Goal: Task Accomplishment & Management: Use online tool/utility

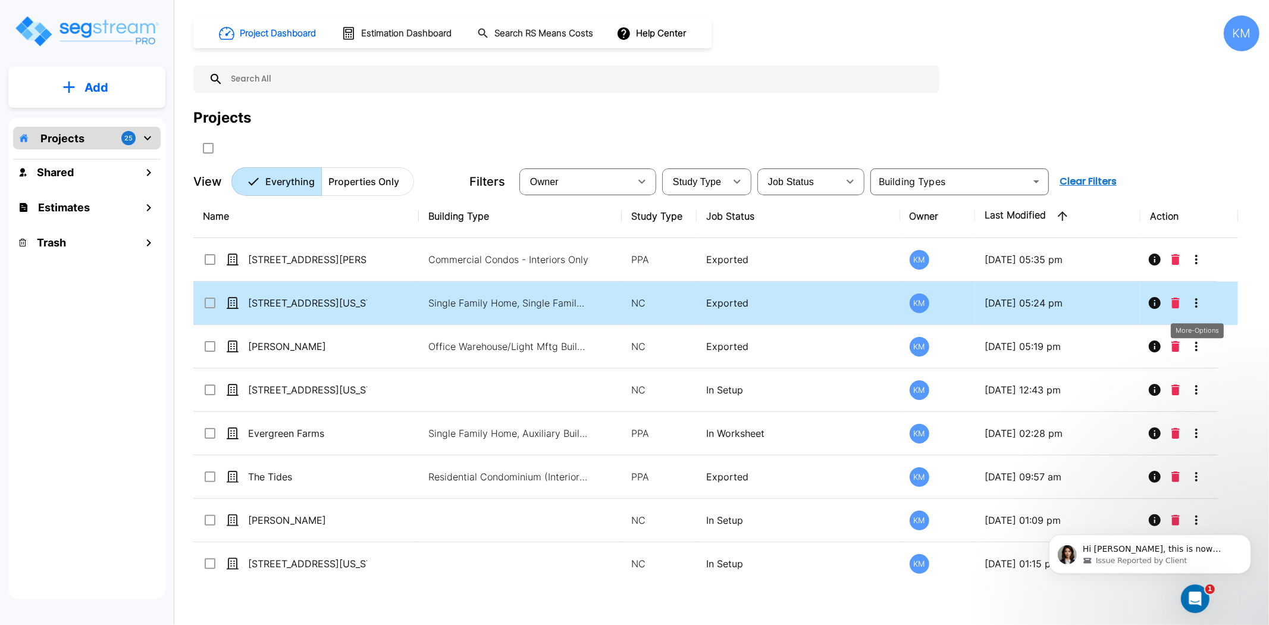
click at [1200, 302] on icon "More-Options" at bounding box center [1196, 303] width 14 height 14
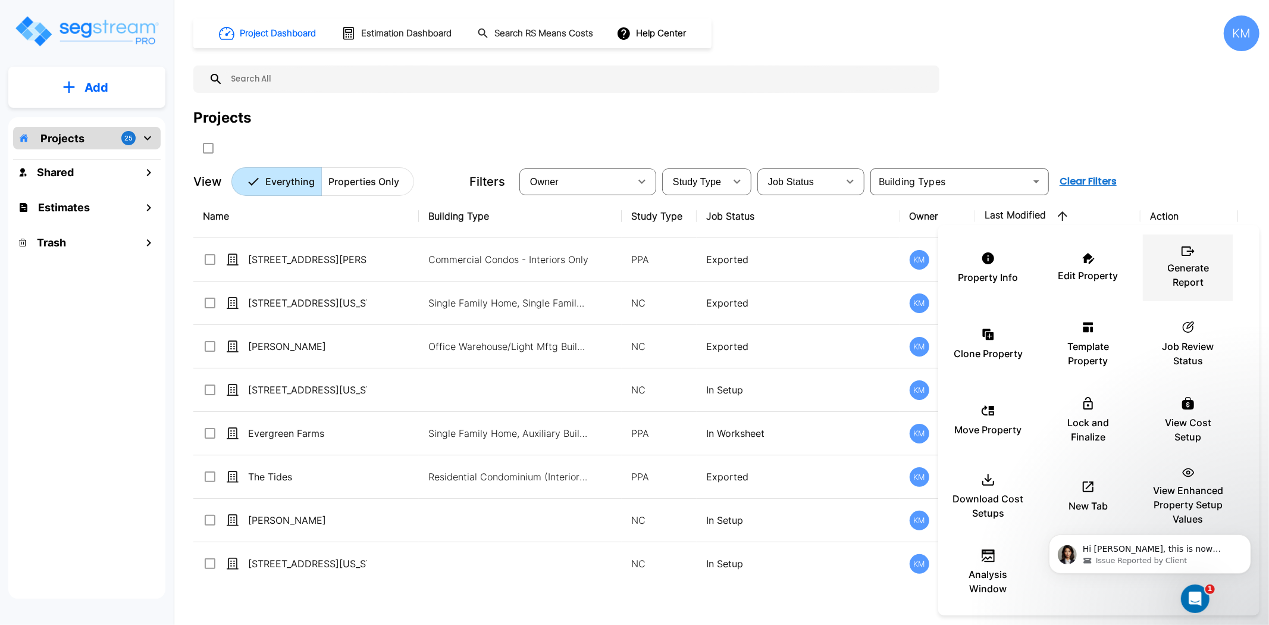
click at [1176, 263] on p "Generate Report" at bounding box center [1188, 275] width 71 height 29
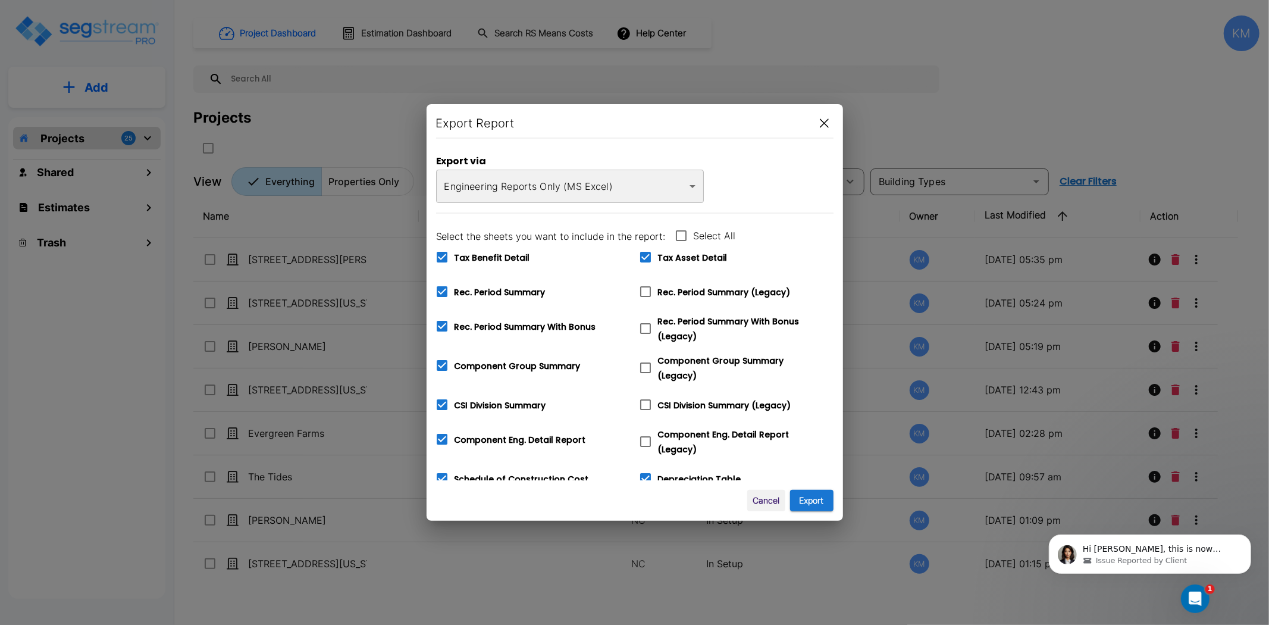
click at [675, 258] on span "Tax Asset Detail" at bounding box center [693, 258] width 70 height 12
click at [645, 255] on input "Tax Asset Detail" at bounding box center [639, 250] width 12 height 10
checkbox input "false"
click at [530, 258] on div "Tax Benefit Detail" at bounding box center [528, 252] width 203 height 35
click at [516, 259] on span "Tax Benefit Detail" at bounding box center [493, 258] width 76 height 12
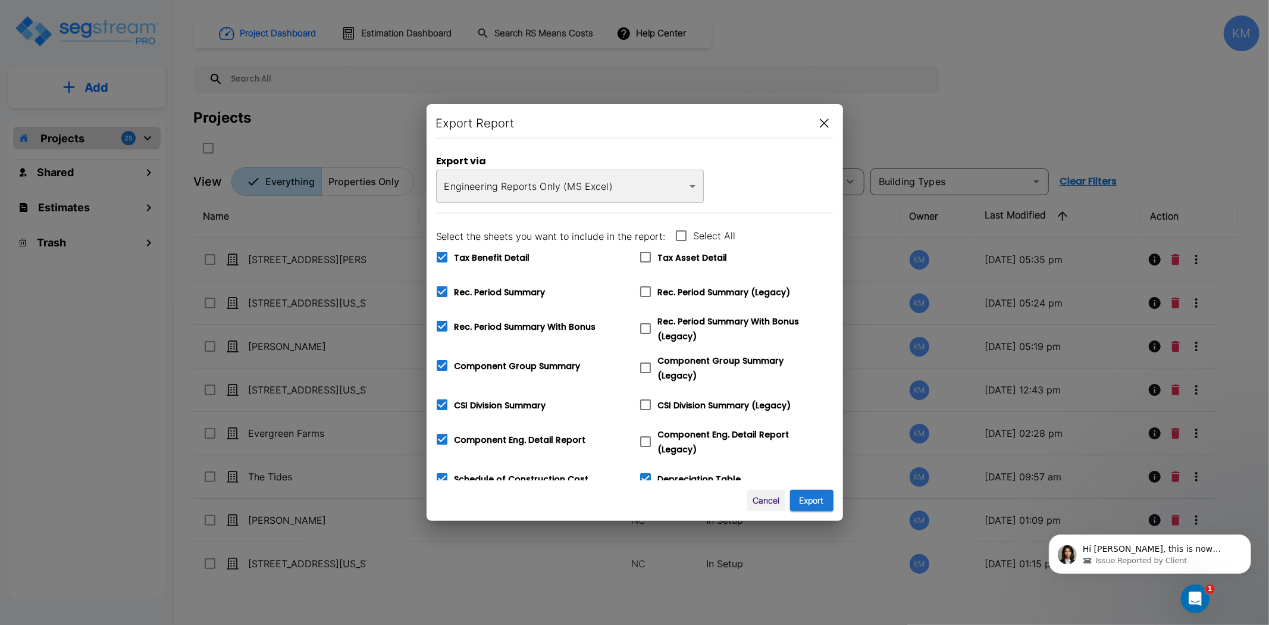
click at [442, 255] on input "Tax Benefit Detail" at bounding box center [436, 250] width 12 height 10
checkbox input "false"
click at [676, 473] on span "Depreciation Table" at bounding box center [699, 479] width 83 height 12
click at [645, 472] on input "Depreciation Table" at bounding box center [639, 471] width 12 height 10
checkbox input "false"
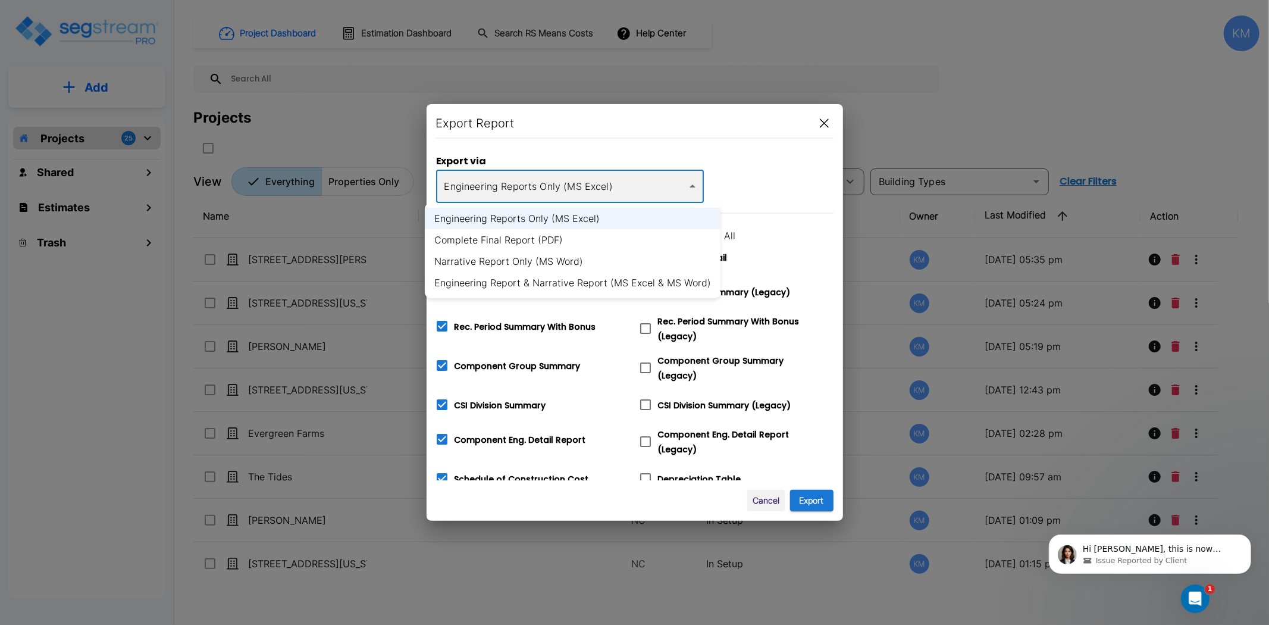
click at [644, 192] on body "× Your report is being generated. Be patient! × We're working on your Modificat…" at bounding box center [634, 312] width 1269 height 625
click at [595, 282] on li "Engineering Report & Narrative Report (MS Excel & MS Word)" at bounding box center [573, 282] width 296 height 21
type input "xlsx_word"
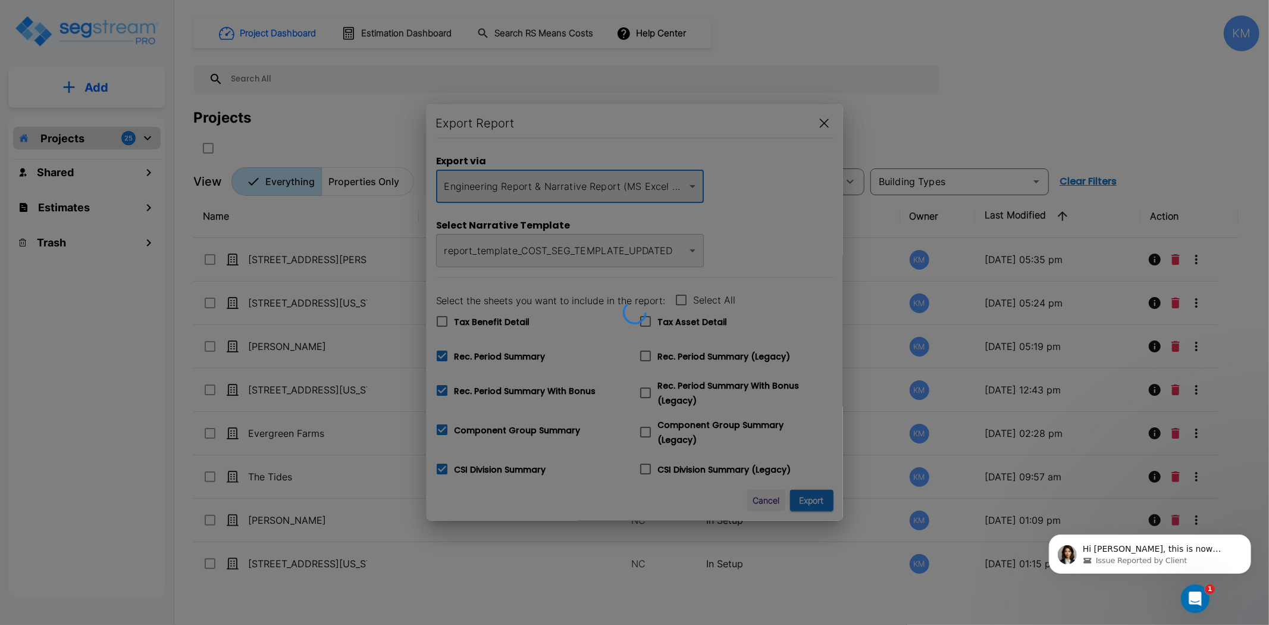
checkbox input "true"
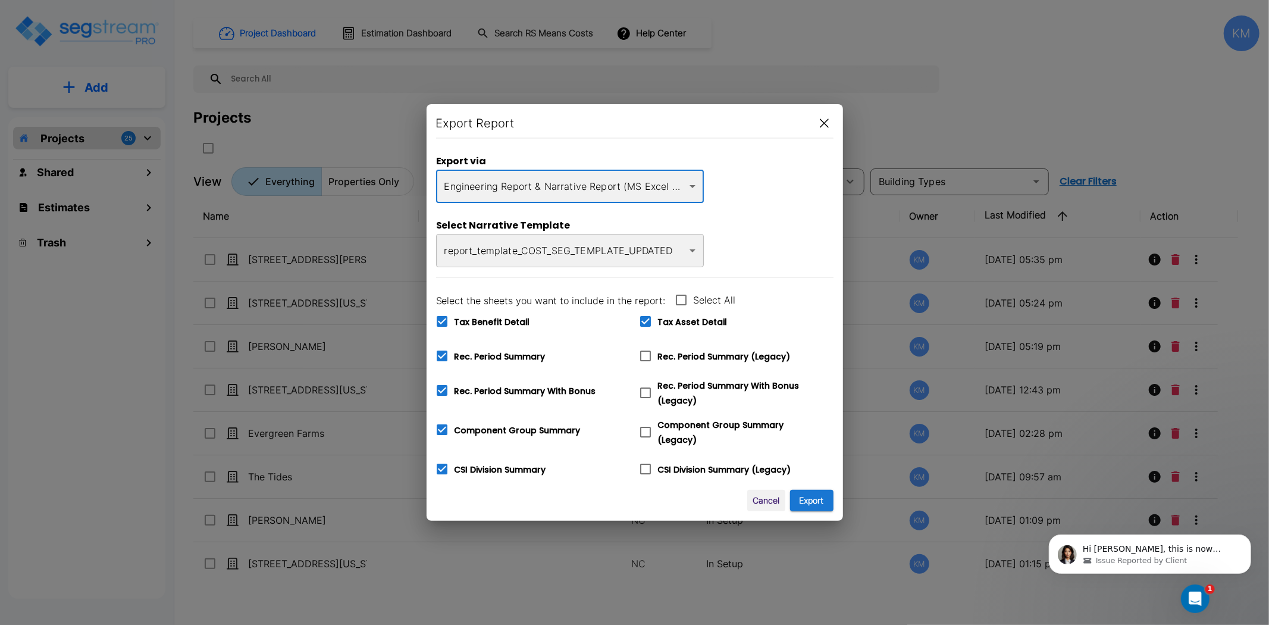
click at [671, 323] on span "Tax Asset Detail" at bounding box center [693, 322] width 70 height 12
click at [645, 319] on input "Tax Asset Detail" at bounding box center [639, 314] width 12 height 10
checkbox input "false"
click at [508, 325] on span "Tax Benefit Detail" at bounding box center [493, 322] width 76 height 12
click at [442, 319] on input "Tax Benefit Detail" at bounding box center [436, 314] width 12 height 10
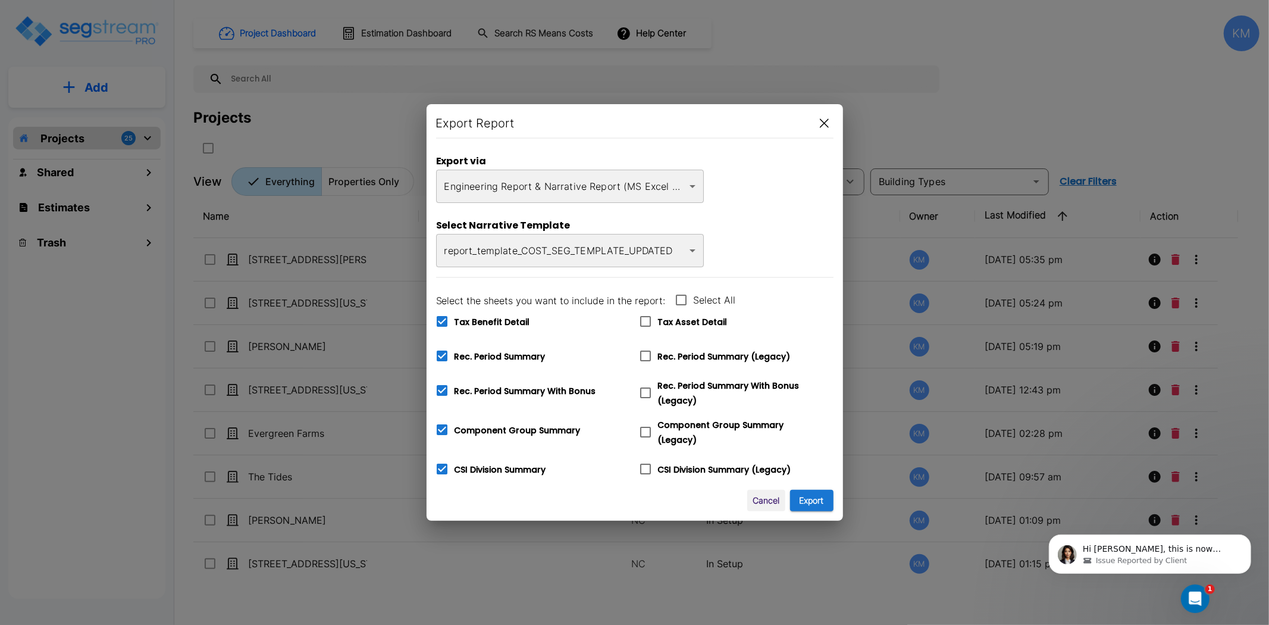
checkbox input "false"
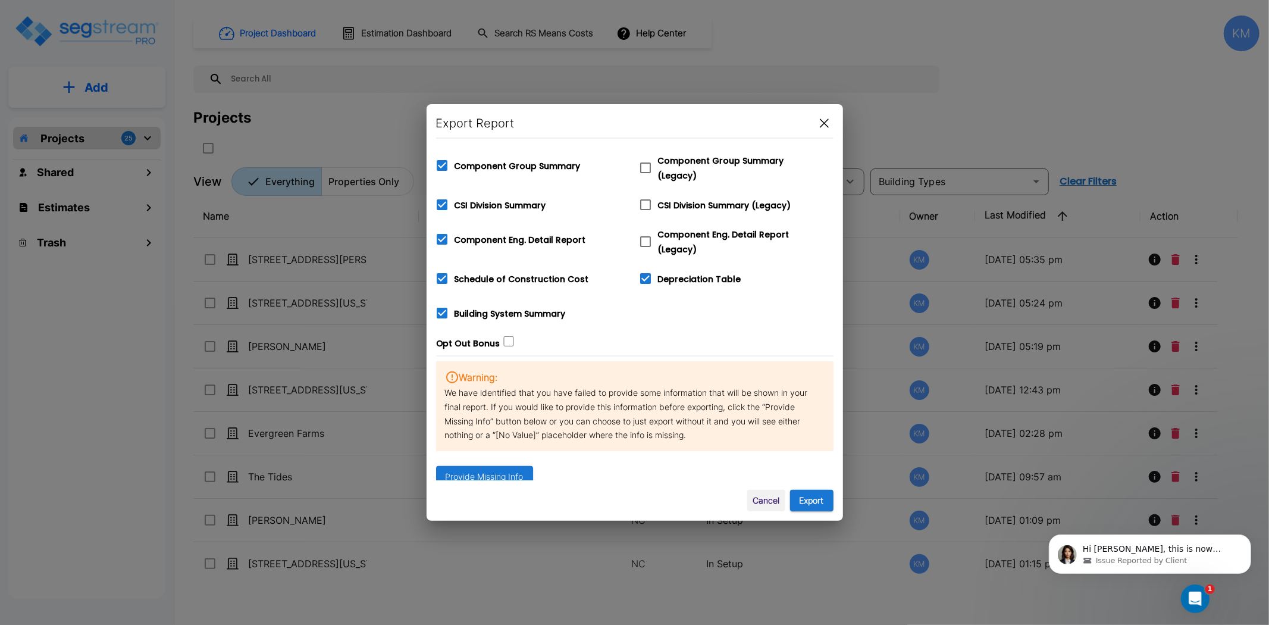
click at [689, 277] on span "Depreciation Table" at bounding box center [699, 279] width 83 height 12
click at [645, 276] on input "Depreciation Table" at bounding box center [639, 271] width 12 height 10
checkbox input "false"
click at [806, 500] on button "Export" at bounding box center [811, 501] width 43 height 22
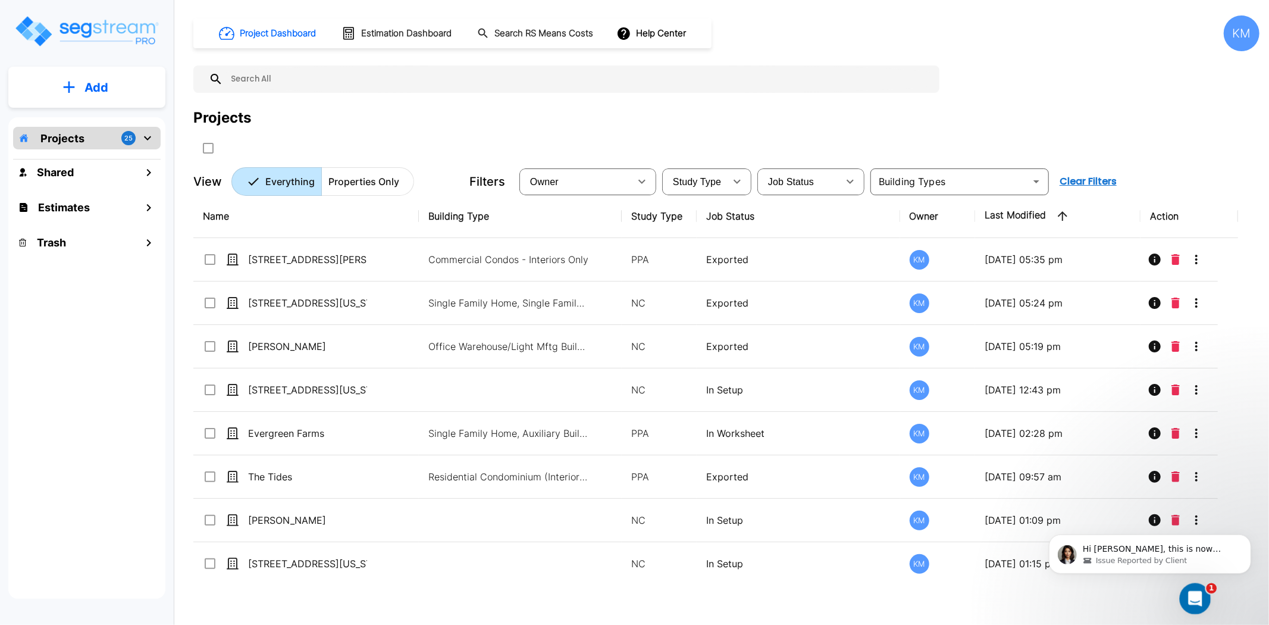
click at [1188, 598] on icon "Open Intercom Messenger" at bounding box center [1194, 597] width 20 height 20
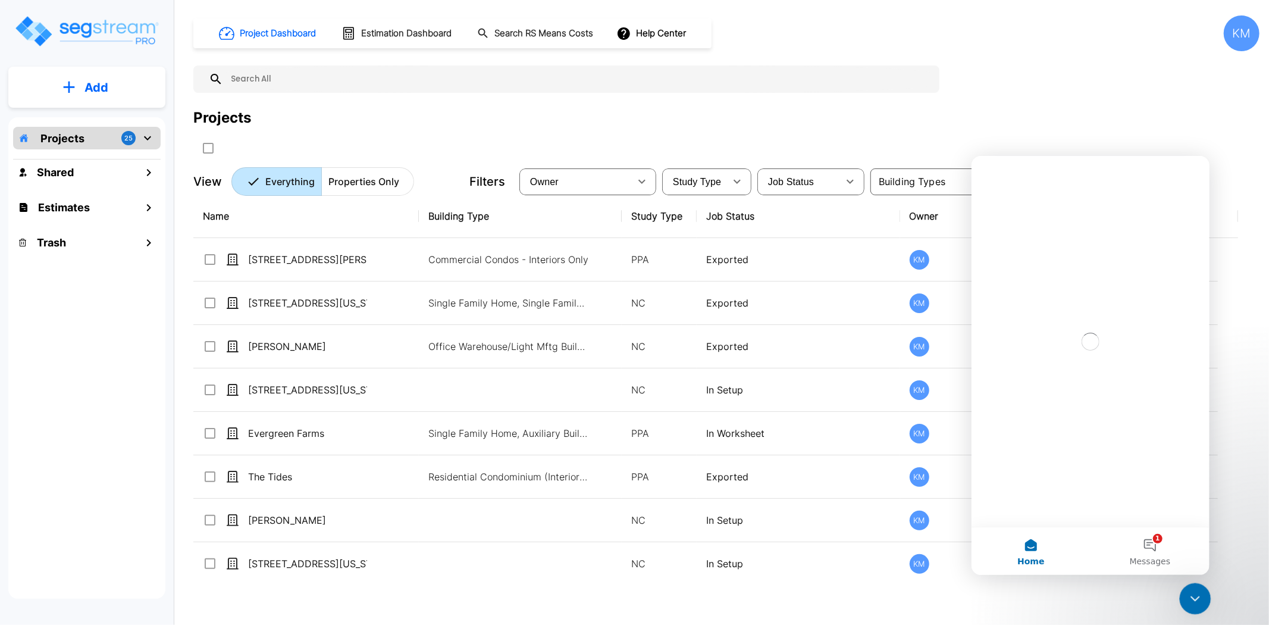
scroll to position [0, 0]
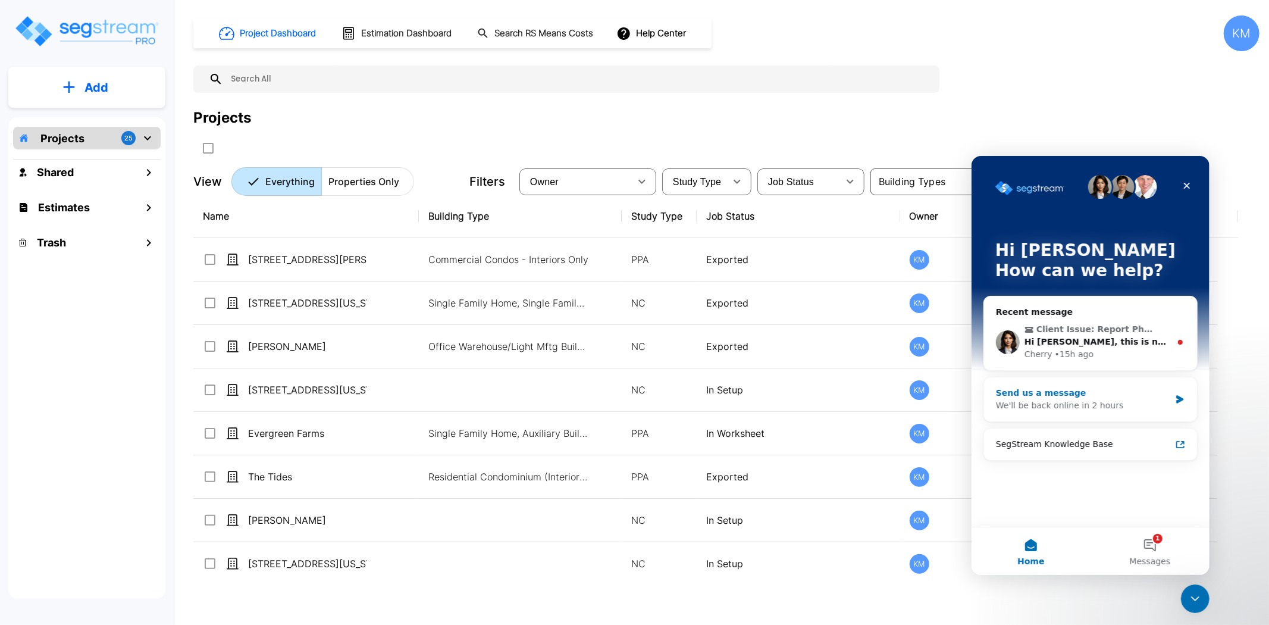
click at [1082, 393] on div "Send us a message" at bounding box center [1082, 392] width 174 height 12
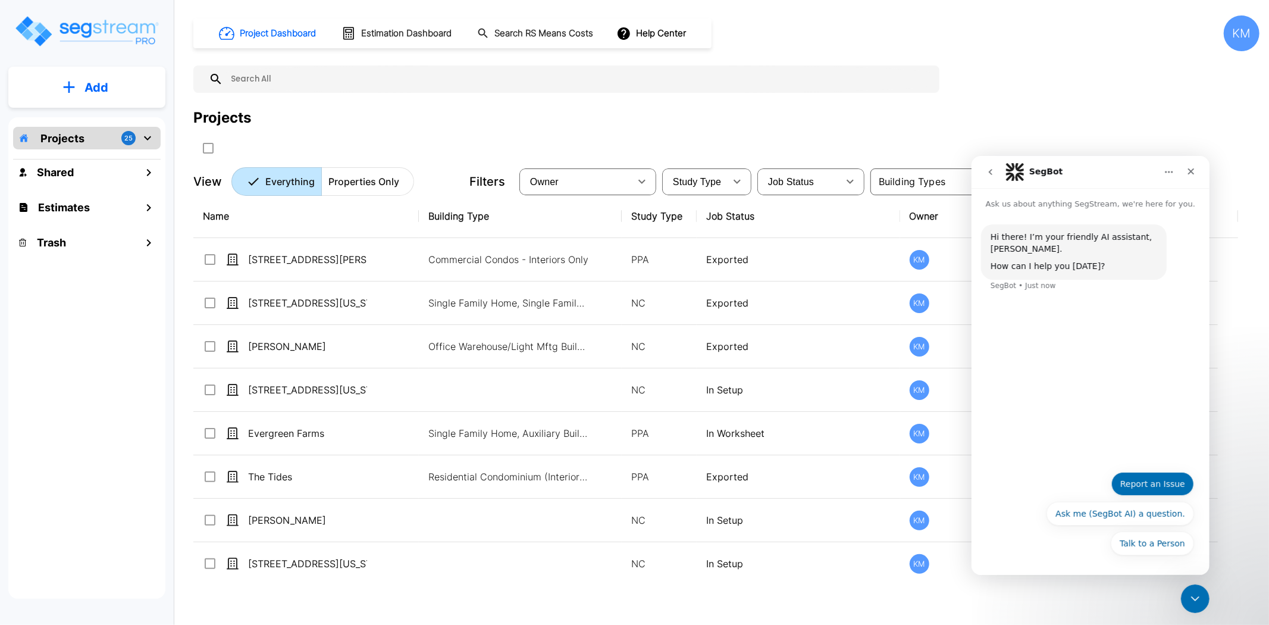
click at [1166, 483] on button "Report an Issue" at bounding box center [1152, 483] width 83 height 24
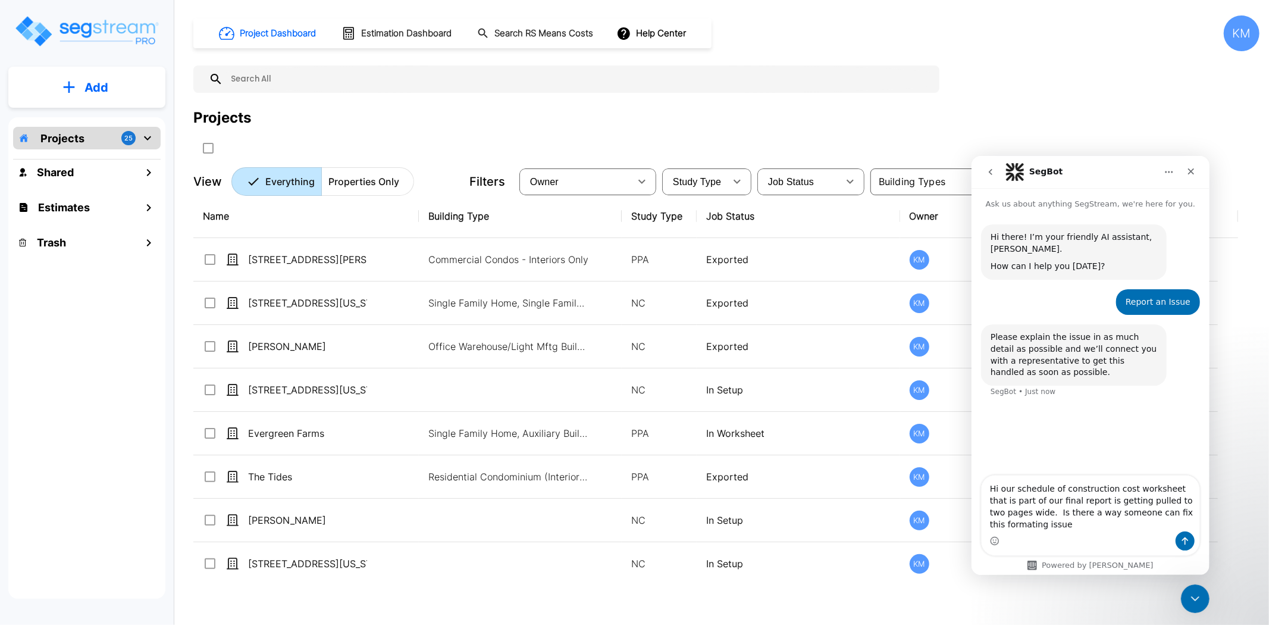
type textarea "Hi our schedule of construction cost worksheet that is part of our final report…"
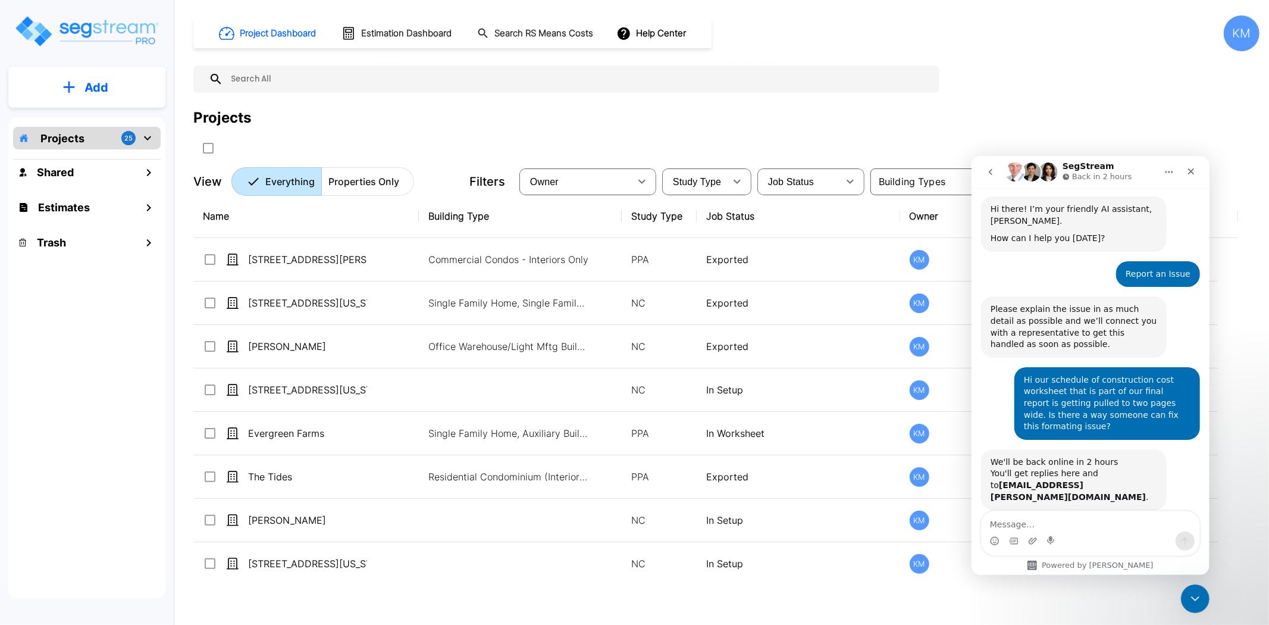
scroll to position [61, 0]
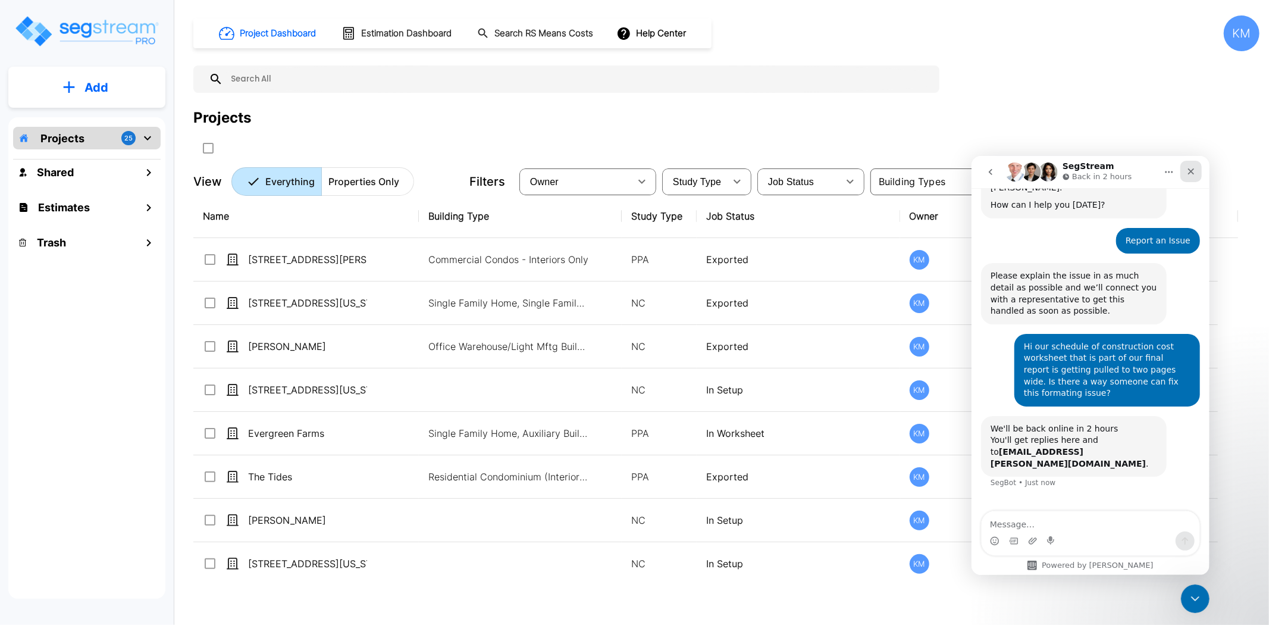
click at [1198, 168] on div "Close" at bounding box center [1190, 170] width 21 height 21
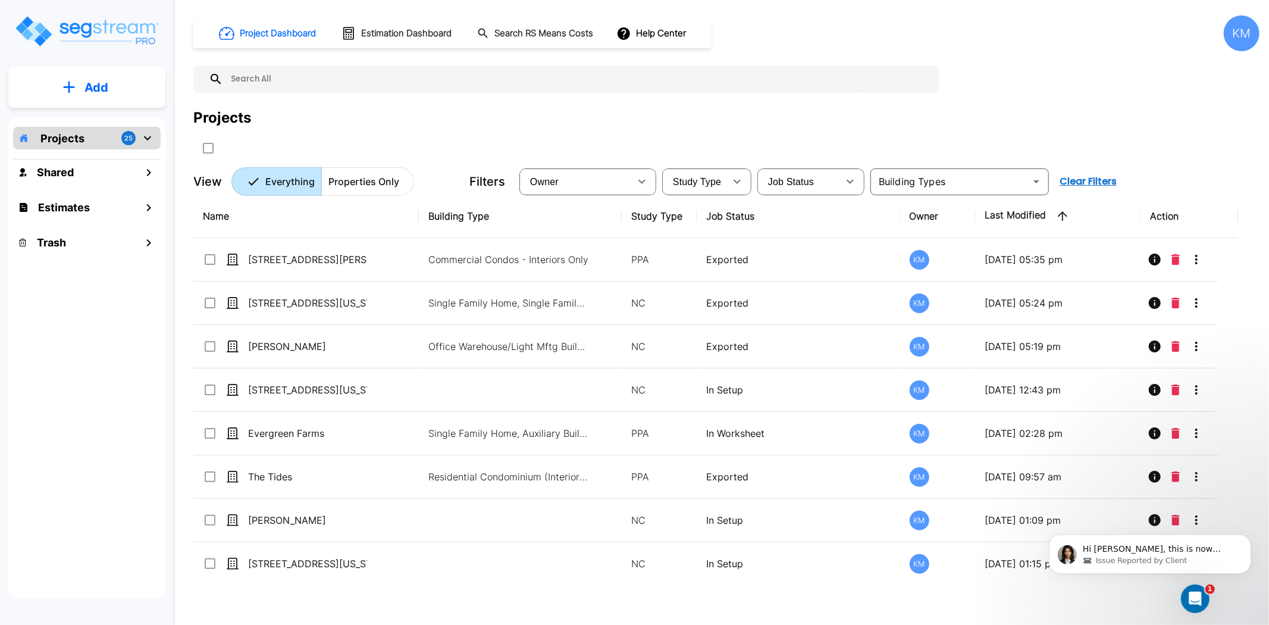
scroll to position [0, 0]
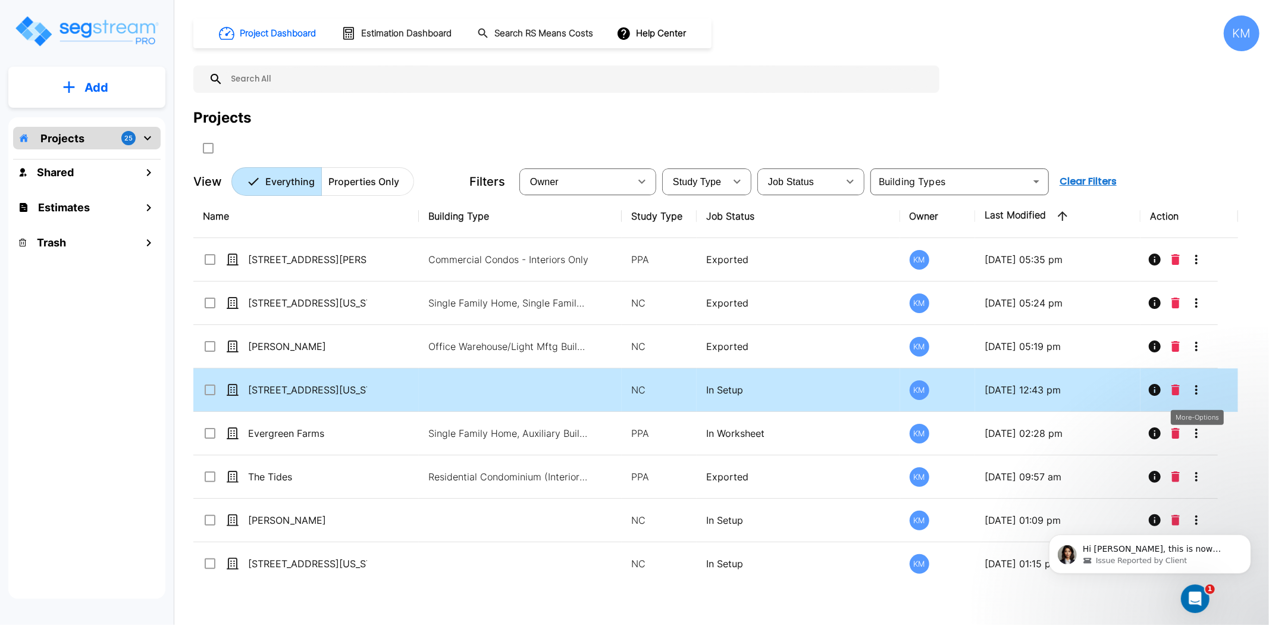
click at [1199, 391] on icon "More-Options" at bounding box center [1196, 390] width 14 height 14
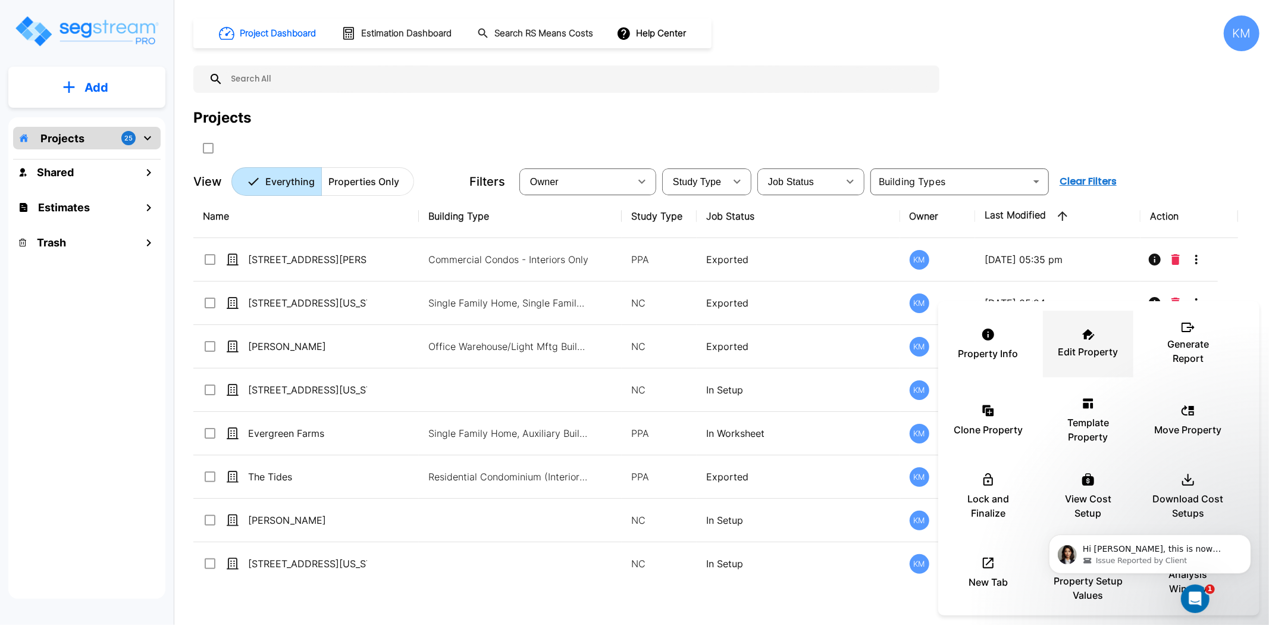
click at [1080, 343] on div "Edit Property" at bounding box center [1088, 344] width 71 height 60
click at [1231, 253] on div at bounding box center [634, 312] width 1269 height 625
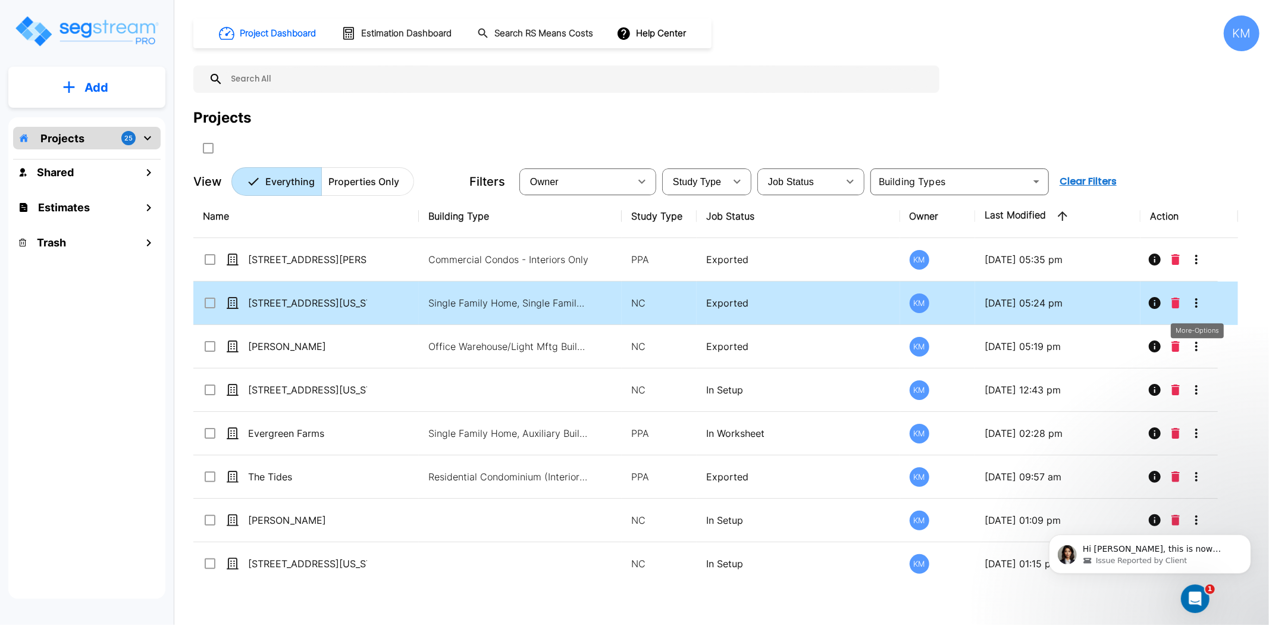
click at [1197, 306] on icon "More-Options" at bounding box center [1196, 303] width 2 height 10
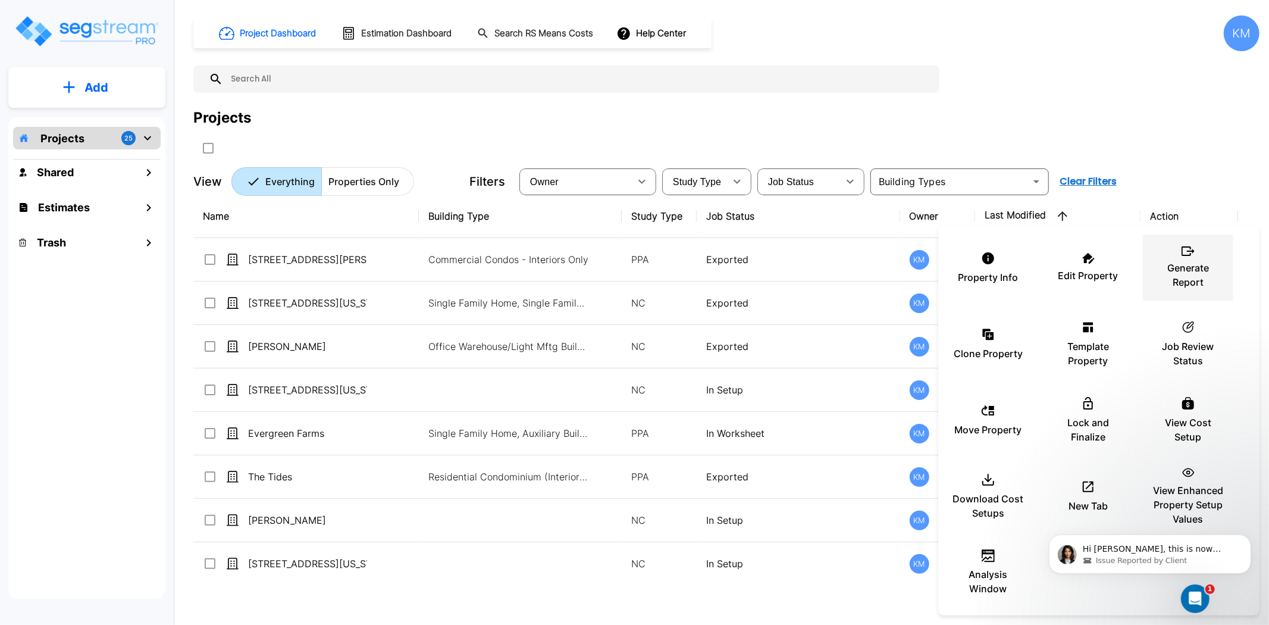
click at [1198, 275] on p "Generate Report" at bounding box center [1188, 275] width 71 height 29
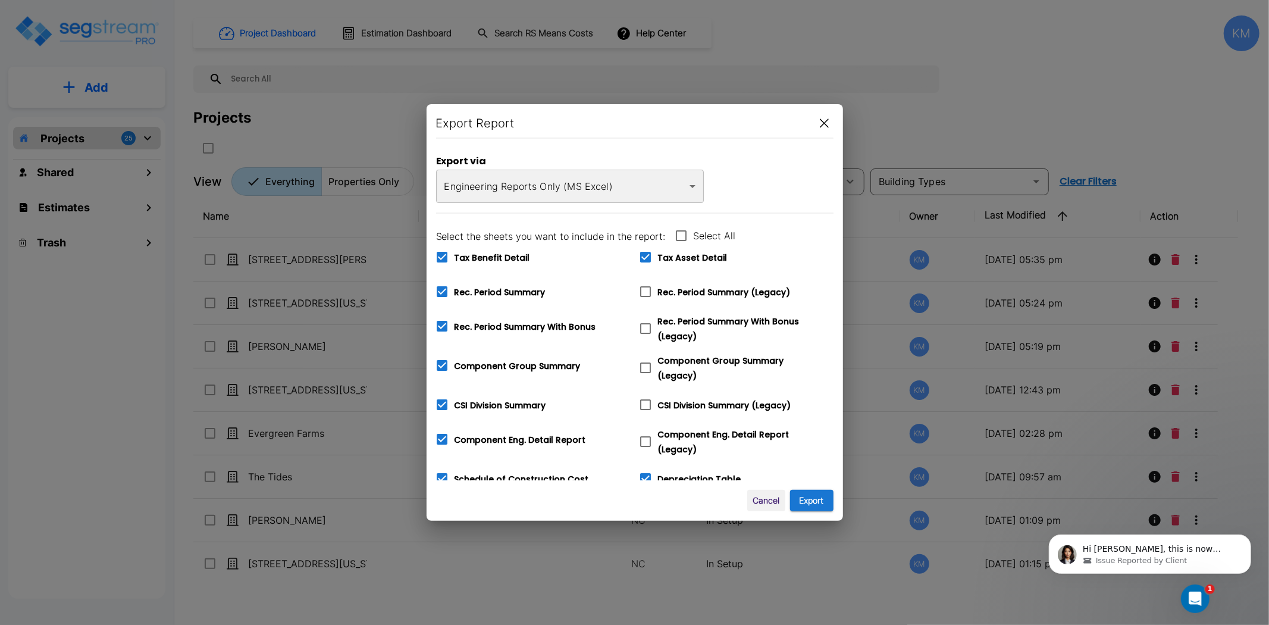
click at [638, 194] on body "× Your report is being generated. Be patient! × We're working on your Modificat…" at bounding box center [634, 312] width 1269 height 625
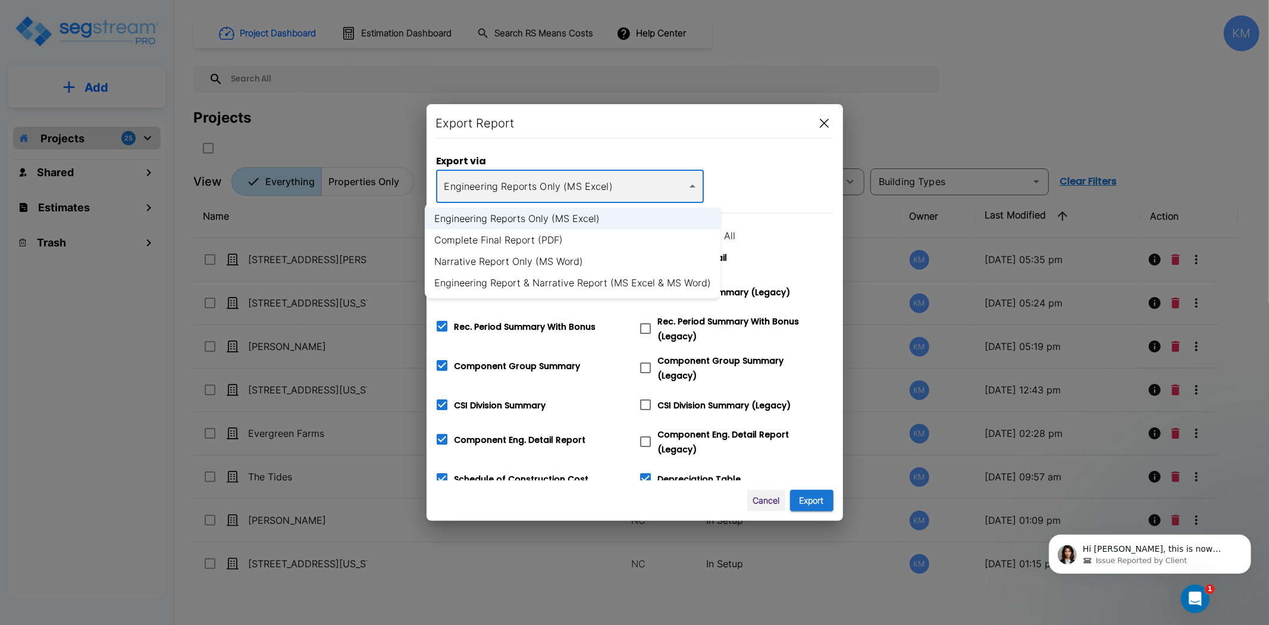
click at [547, 245] on li "Complete Final Report (PDF)" at bounding box center [573, 239] width 296 height 21
type input "pdf"
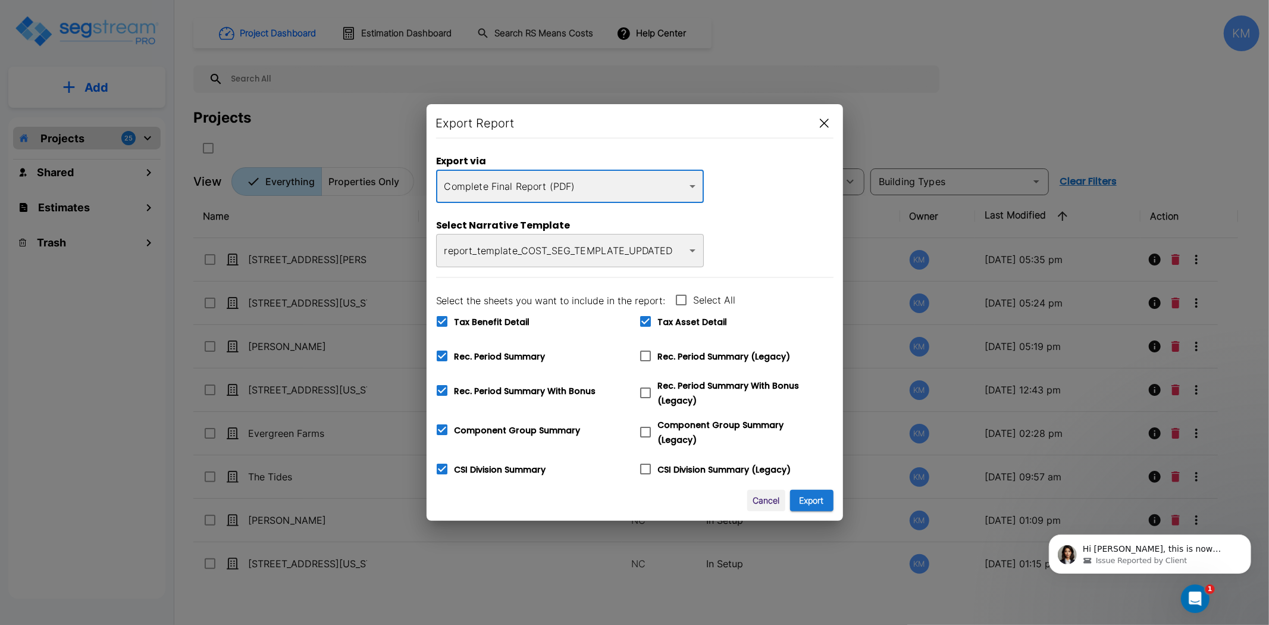
click at [525, 324] on span "Tax Benefit Detail" at bounding box center [493, 322] width 76 height 12
click at [442, 319] on input "Tax Benefit Detail" at bounding box center [436, 314] width 12 height 10
checkbox input "false"
click at [635, 317] on input "Tax Asset Detail" at bounding box center [639, 314] width 12 height 10
checkbox input "false"
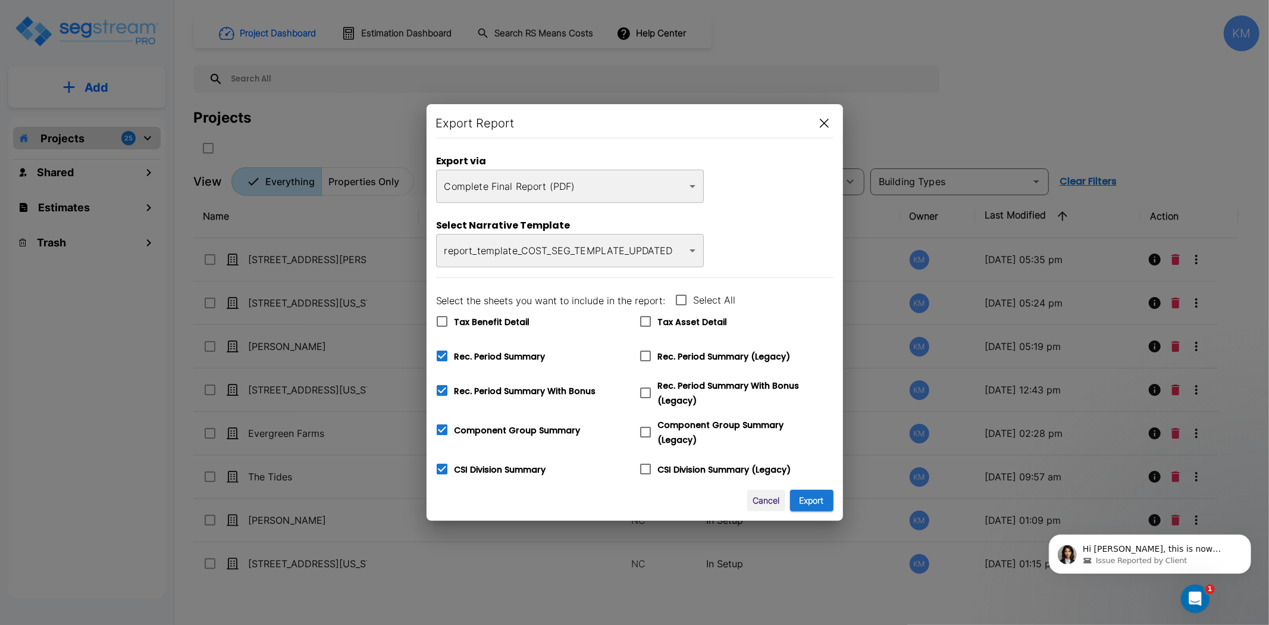
scroll to position [264, 0]
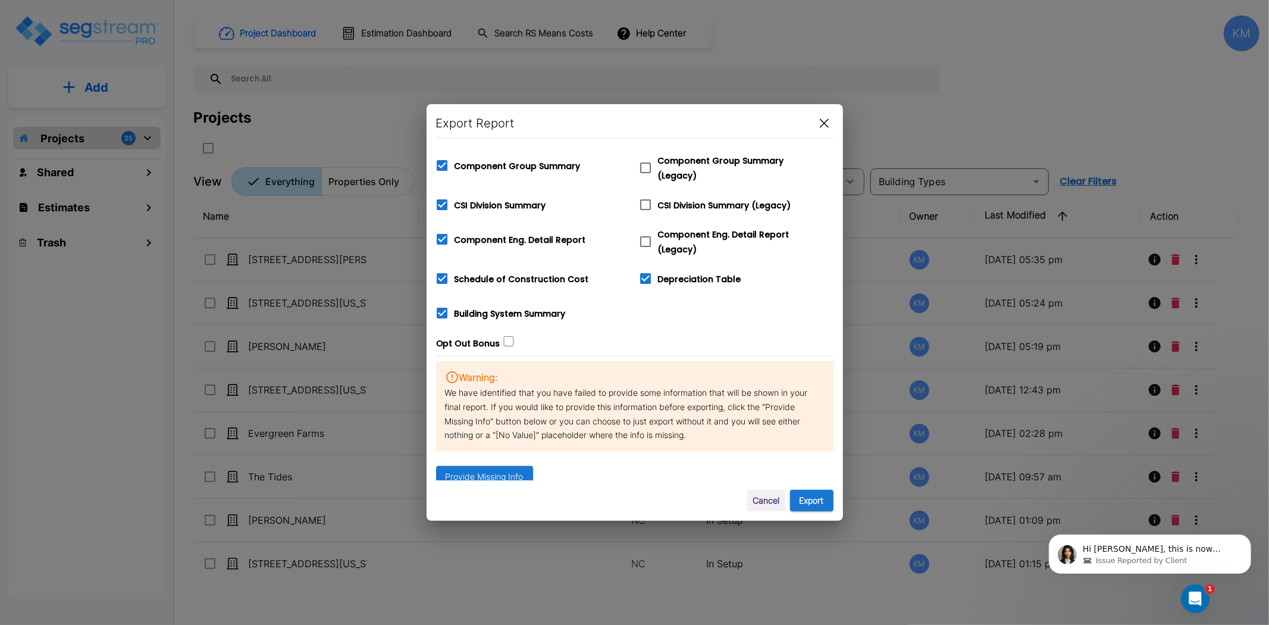
checkbox input "true"
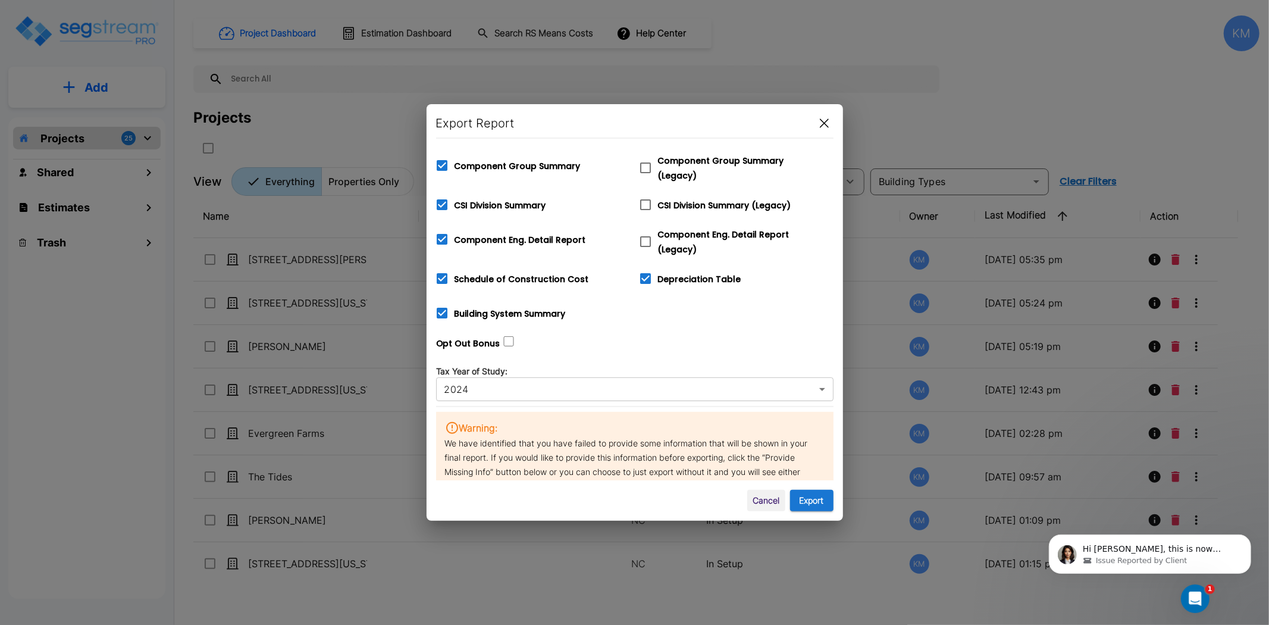
click at [670, 276] on span "Depreciation Table" at bounding box center [699, 279] width 83 height 12
click at [645, 276] on input "Depreciation Table" at bounding box center [639, 271] width 12 height 10
checkbox input "false"
click at [522, 273] on span "Schedule of Construction Cost" at bounding box center [522, 279] width 134 height 12
click at [442, 270] on input "Schedule of Construction Cost" at bounding box center [436, 271] width 12 height 10
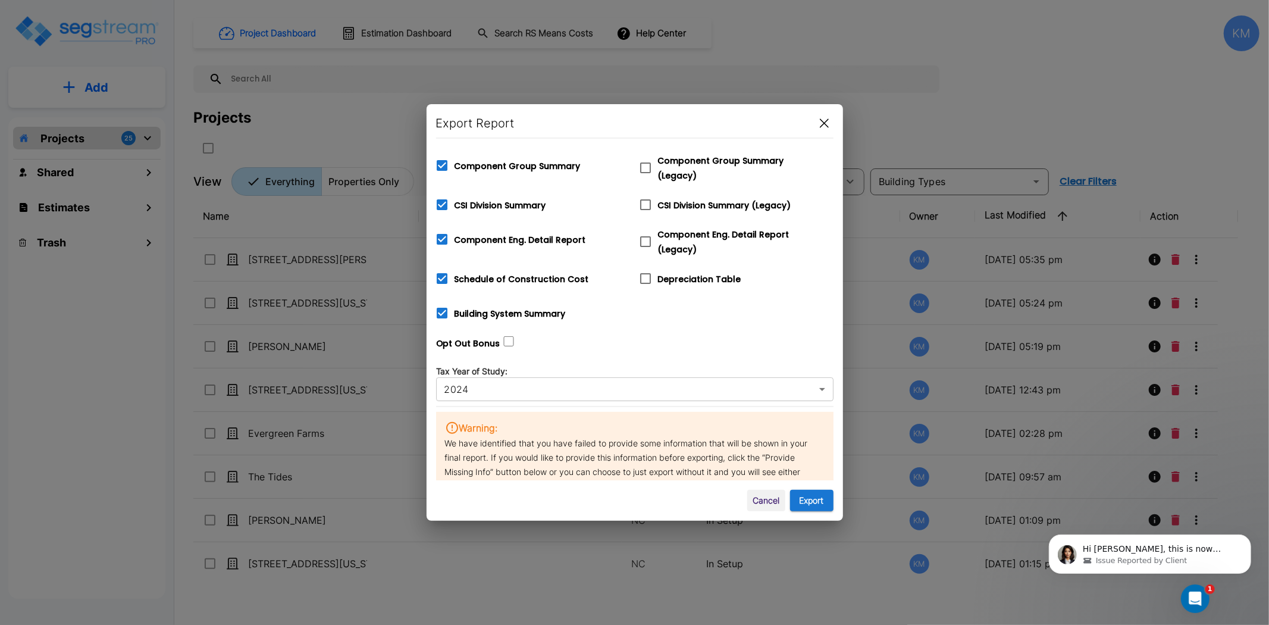
checkbox input "false"
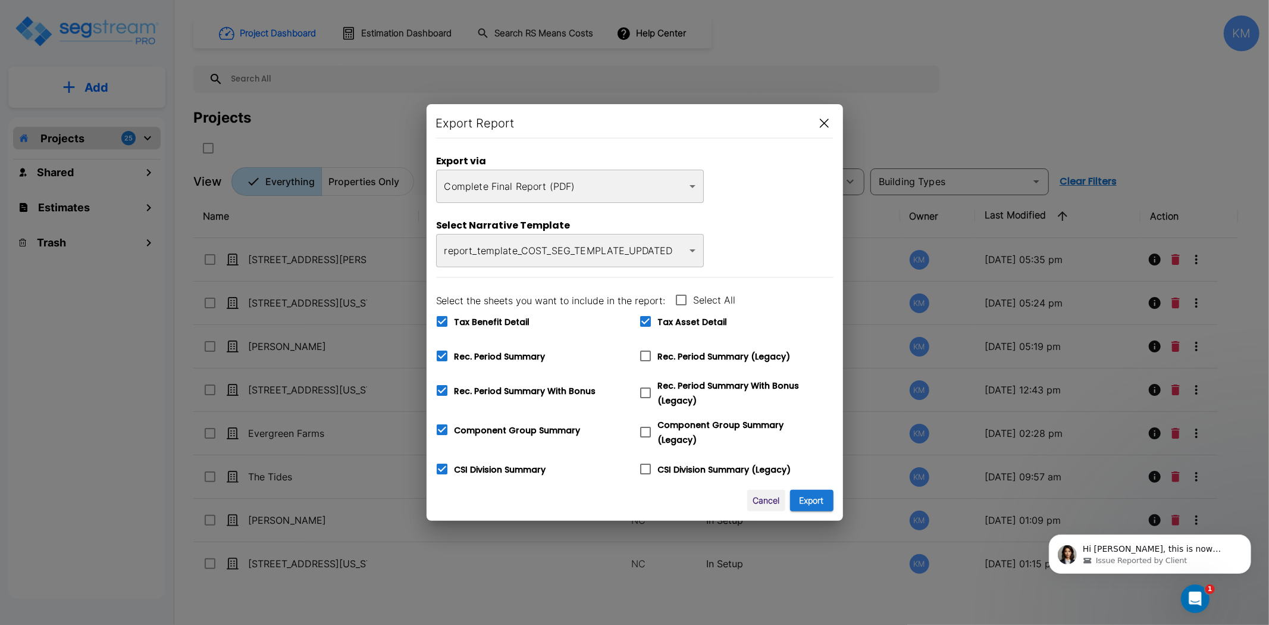
click at [666, 318] on span "Tax Asset Detail" at bounding box center [693, 322] width 70 height 12
click at [645, 318] on input "Tax Asset Detail" at bounding box center [639, 314] width 12 height 10
checkbox input "false"
click at [488, 317] on span "Tax Benefit Detail" at bounding box center [493, 322] width 76 height 12
click at [442, 317] on input "Tax Benefit Detail" at bounding box center [436, 314] width 12 height 10
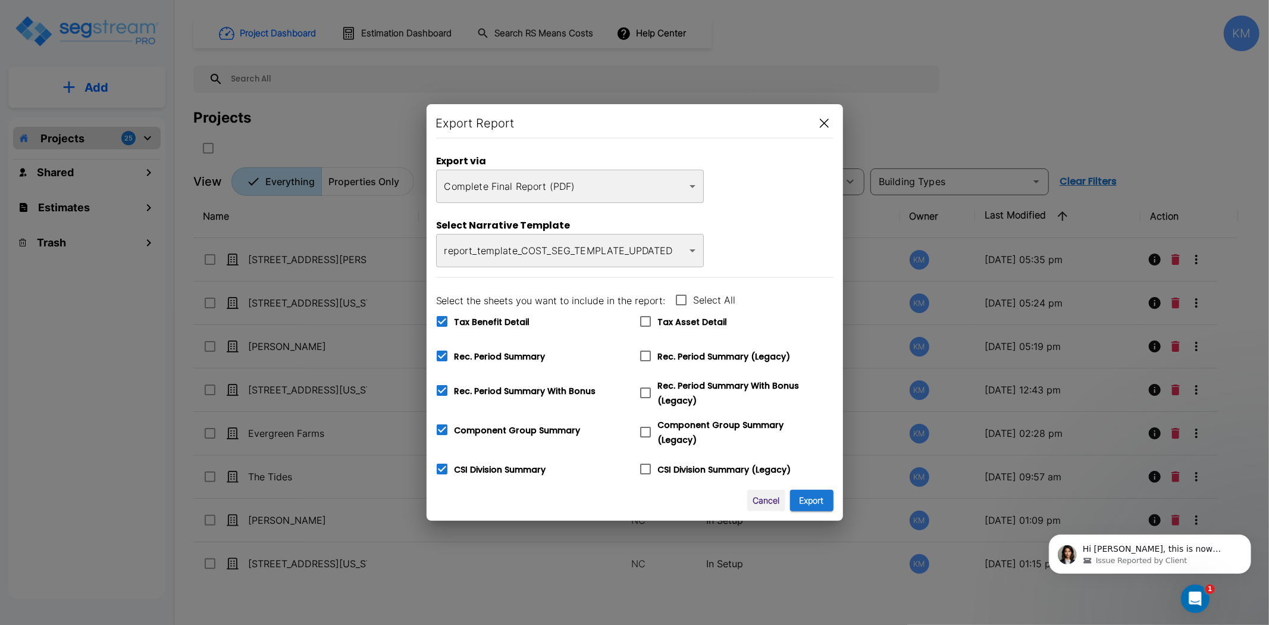
checkbox input "false"
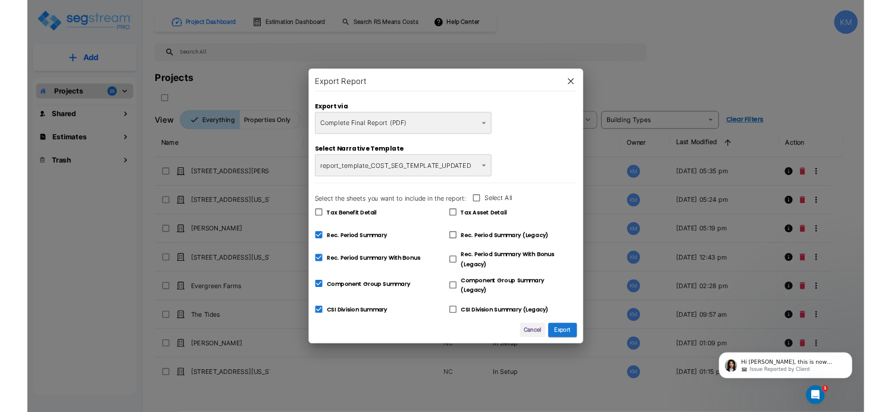
scroll to position [264, 0]
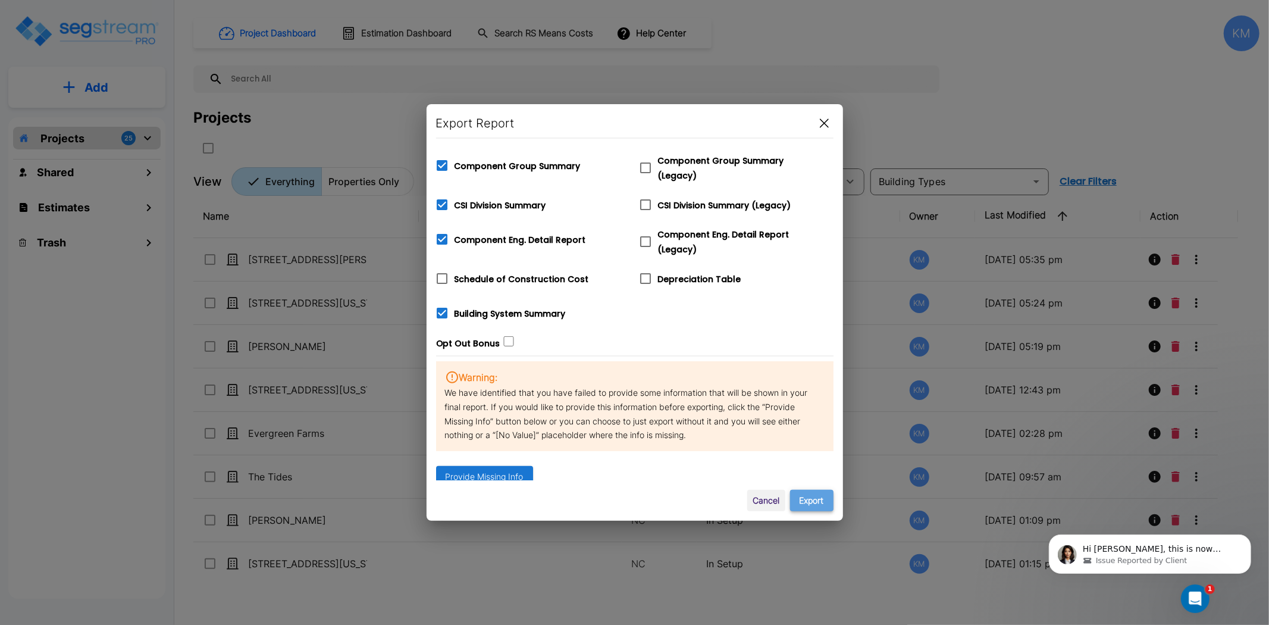
click at [807, 504] on button "Export" at bounding box center [811, 501] width 43 height 22
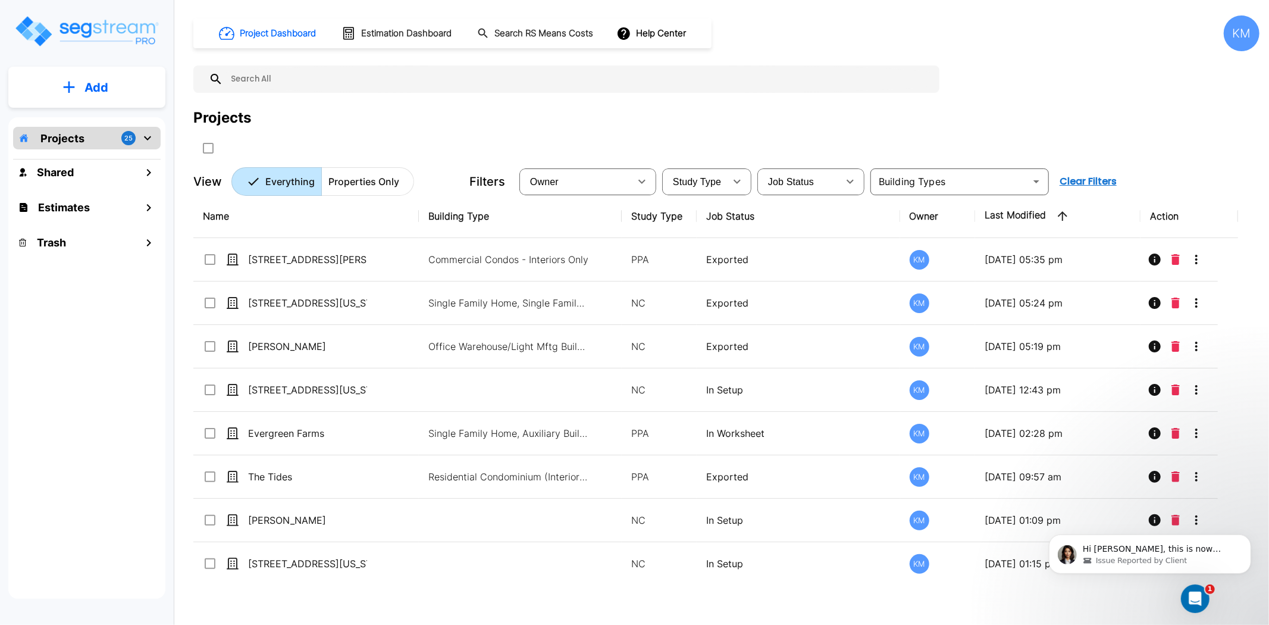
click at [1239, 40] on div "KM" at bounding box center [1242, 33] width 36 height 36
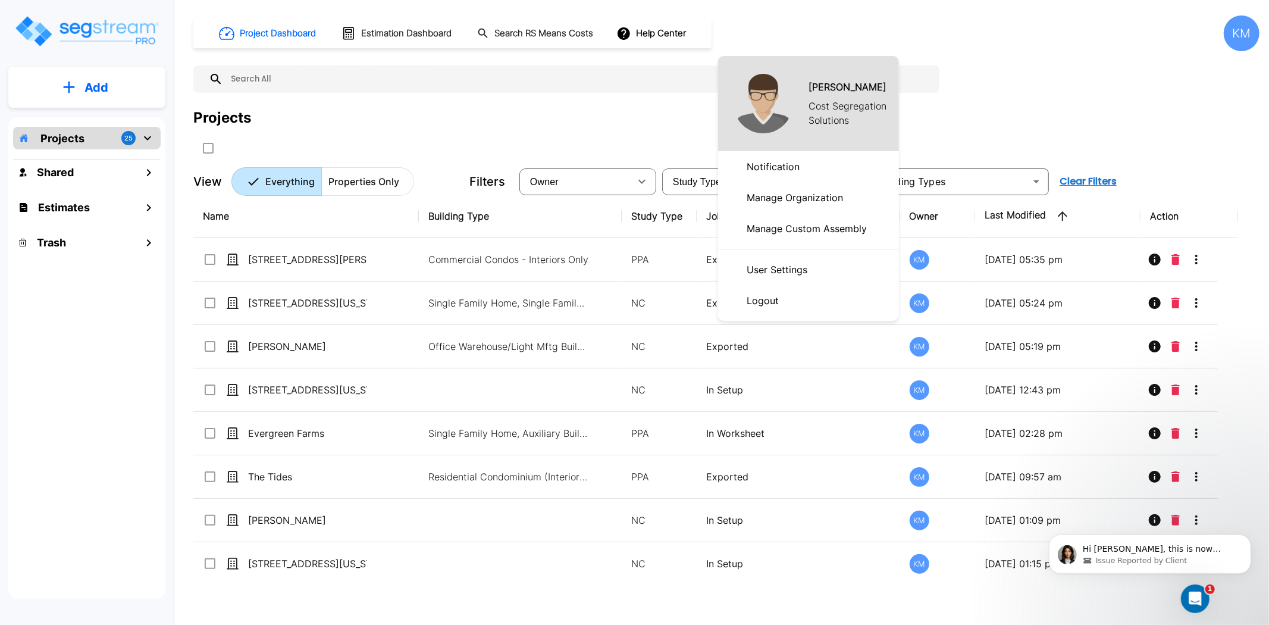
scroll to position [61, 0]
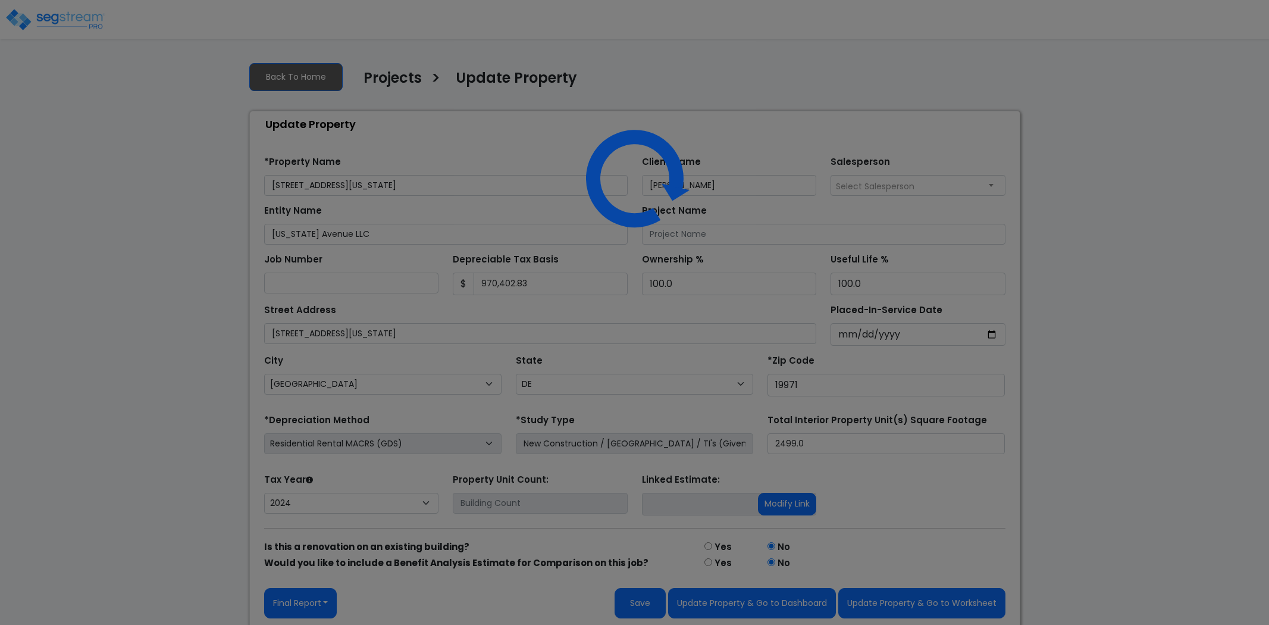
select select "DE"
select select "2024"
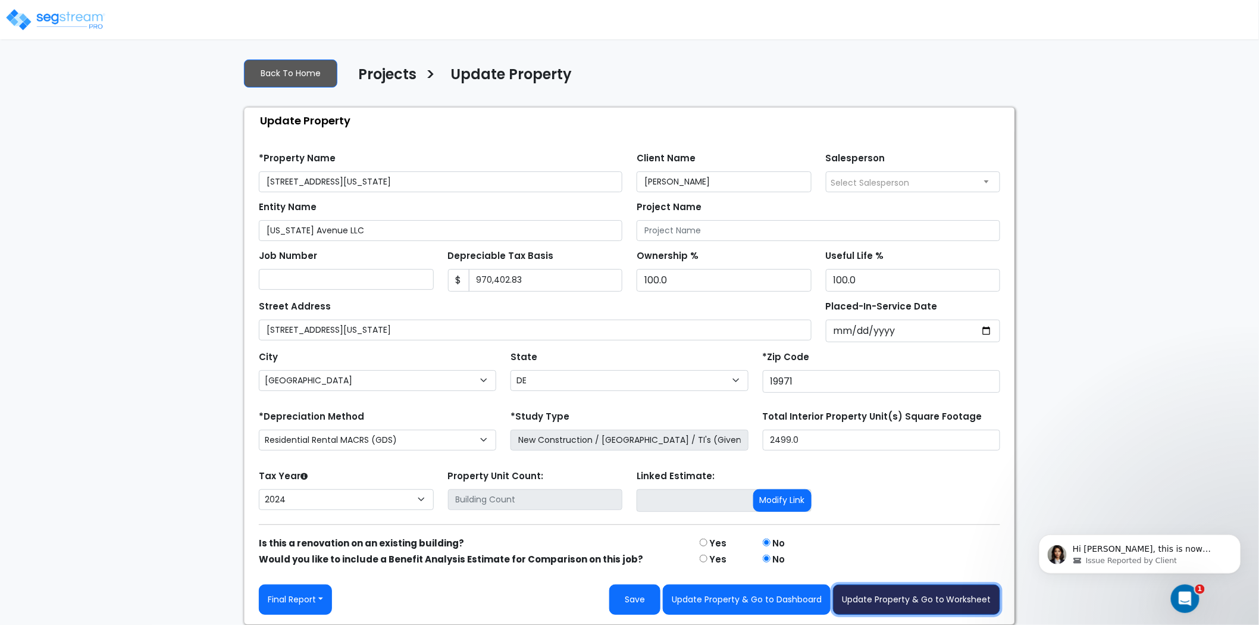
click at [935, 592] on button "Update Property & Go to Worksheet" at bounding box center [916, 599] width 167 height 30
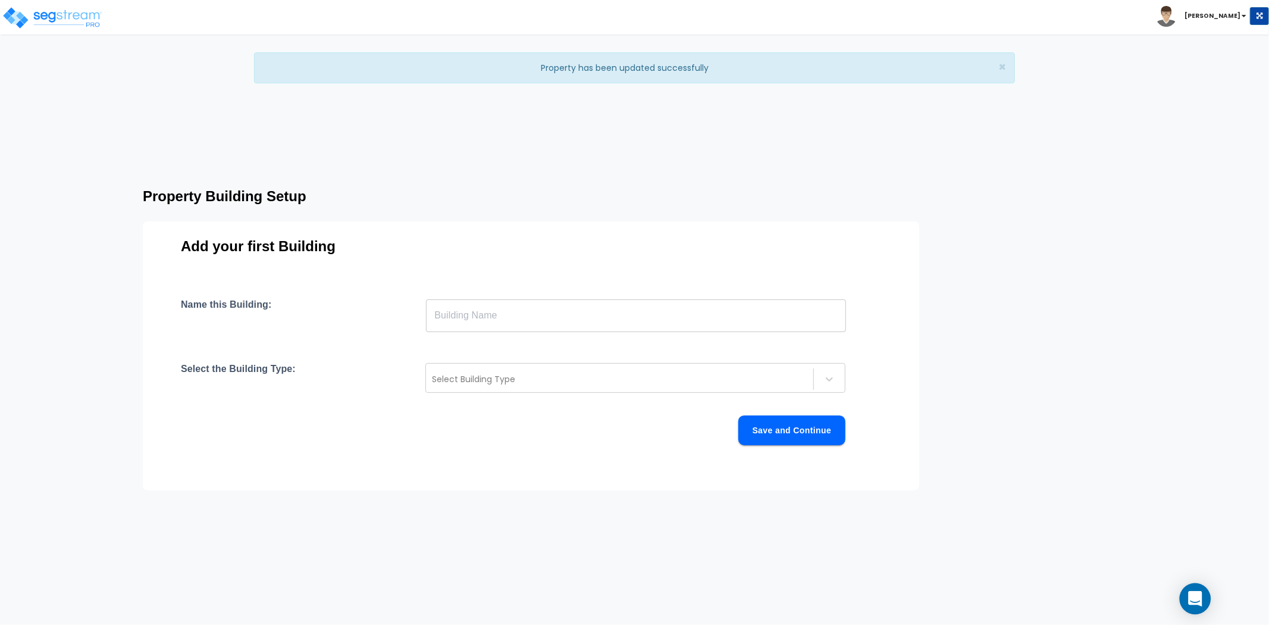
click at [1189, 596] on icon "Open Intercom Messenger" at bounding box center [1195, 598] width 15 height 15
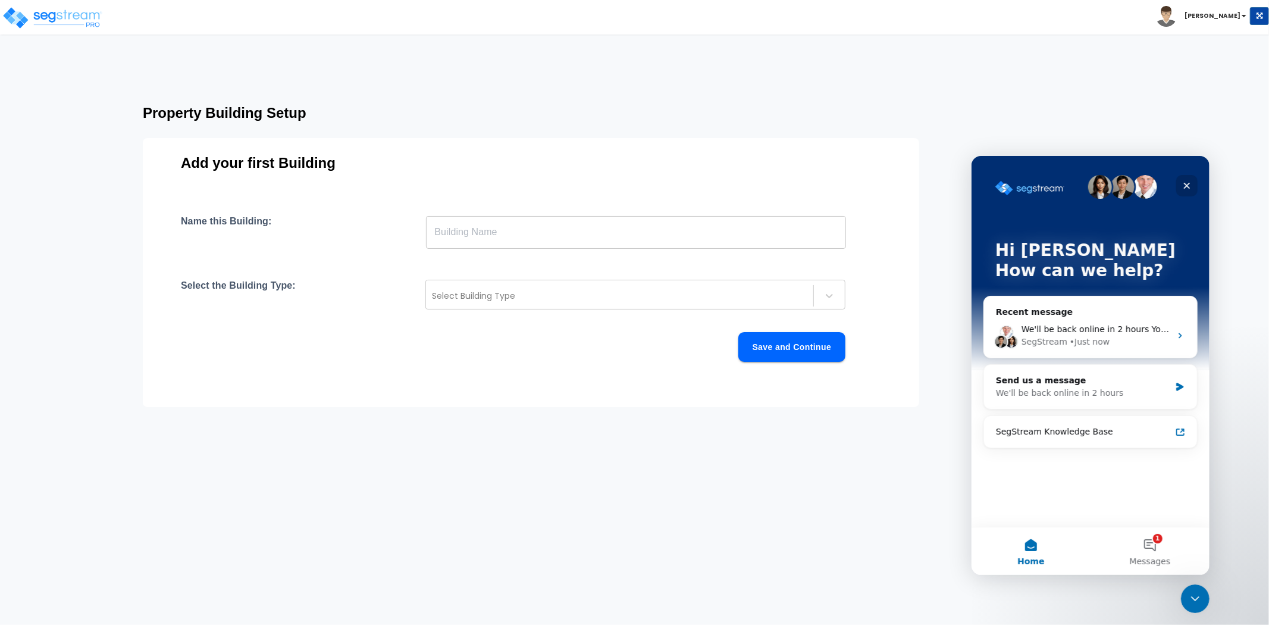
click at [1185, 179] on div "Close" at bounding box center [1186, 184] width 21 height 21
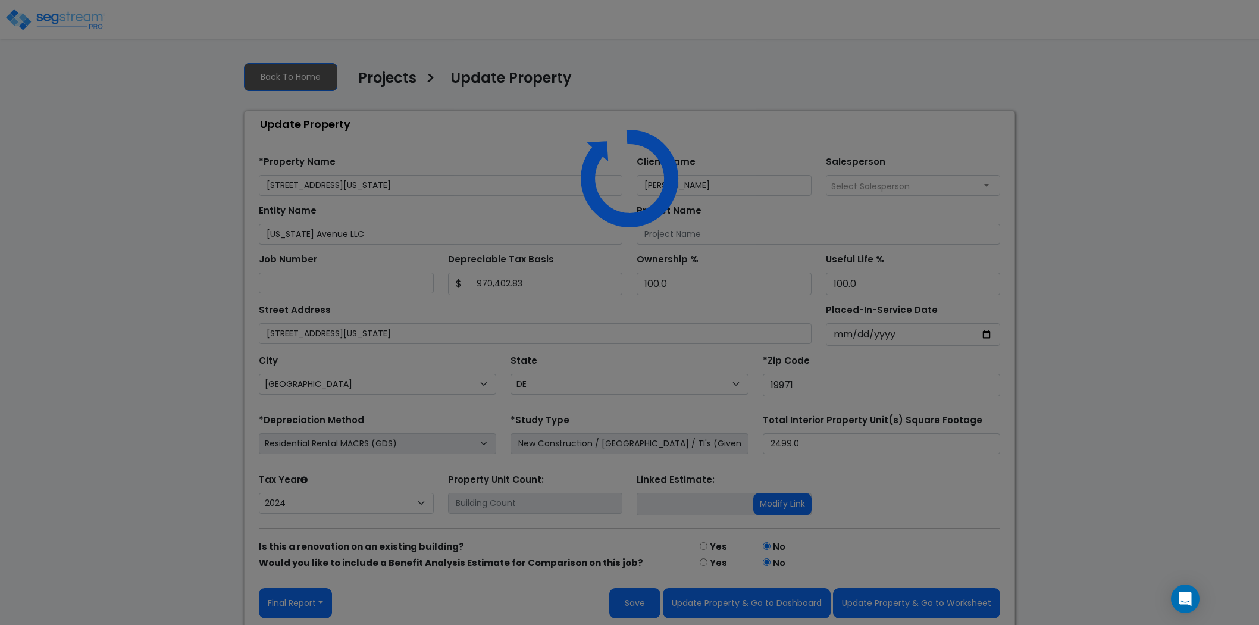
select select "DE"
select select "2024"
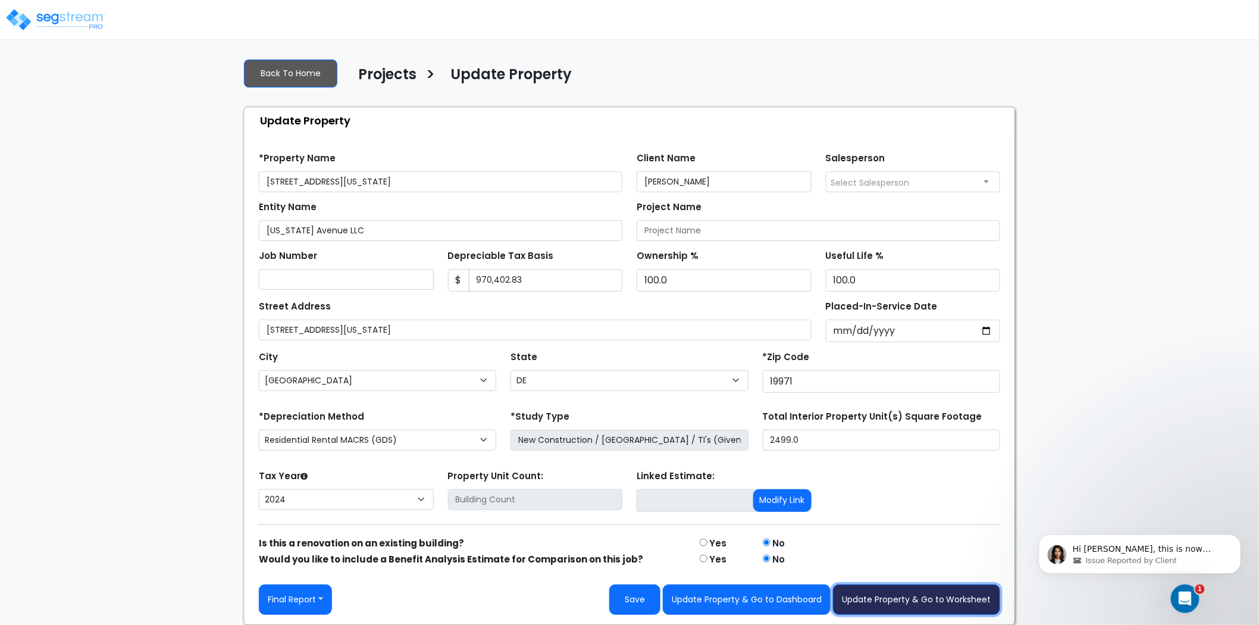
click at [912, 599] on button "Update Property & Go to Worksheet" at bounding box center [916, 599] width 167 height 30
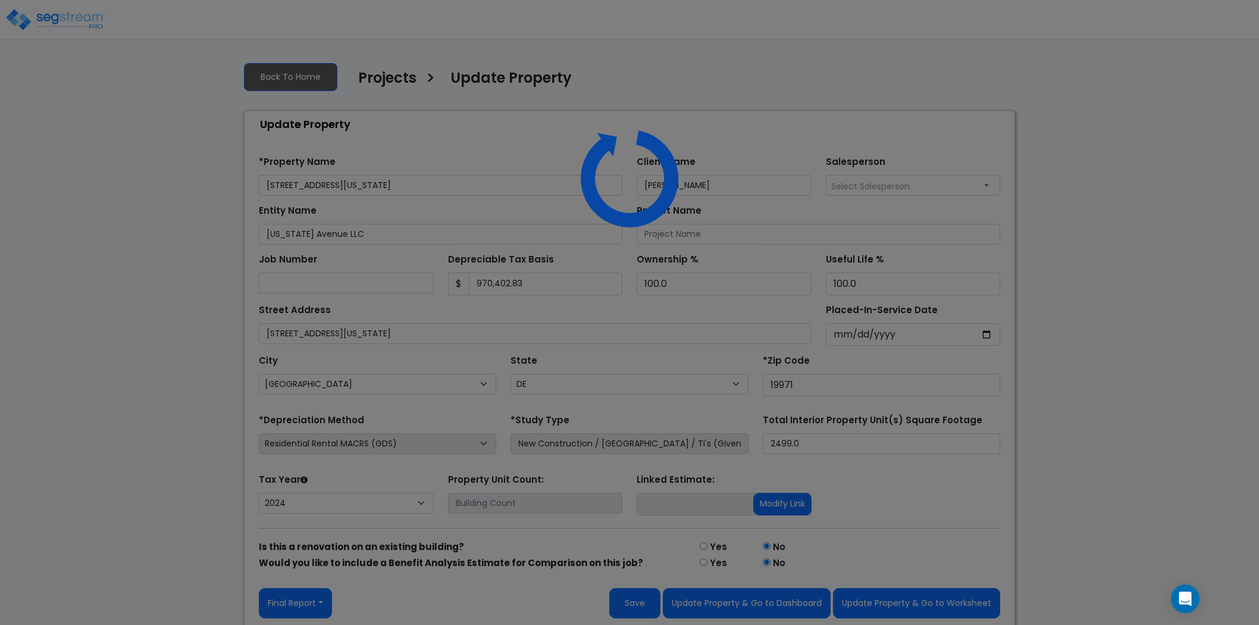
select select "DE"
select select "2024"
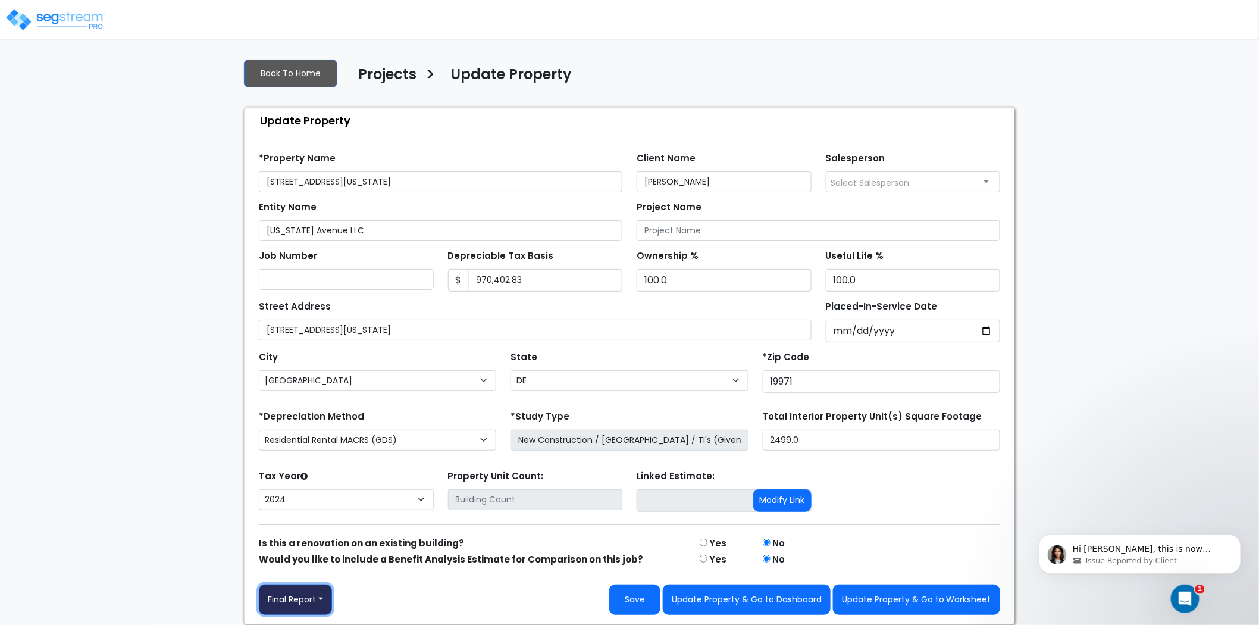
click at [284, 602] on button "Final Report" at bounding box center [295, 599] width 73 height 30
click at [43, 234] on div "We are Building your Property. So please grab a coffee and let us do the heavy …" at bounding box center [629, 337] width 1259 height 576
